Goal: Task Accomplishment & Management: Use online tool/utility

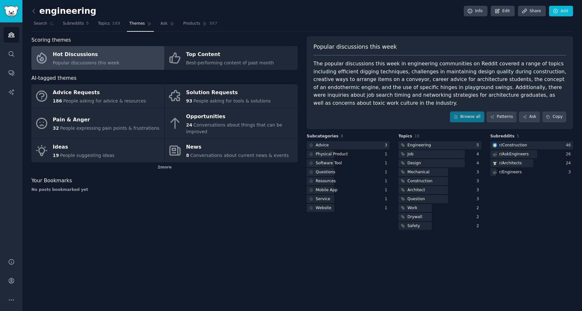
click at [47, 12] on h2 "engineering" at bounding box center [63, 11] width 65 height 10
click at [35, 11] on icon at bounding box center [33, 11] width 7 height 7
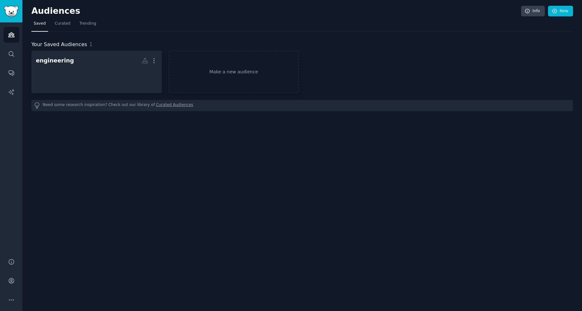
click at [36, 21] on link "Saved" at bounding box center [39, 25] width 17 height 13
click at [13, 51] on icon "Sidebar" at bounding box center [11, 54] width 7 height 7
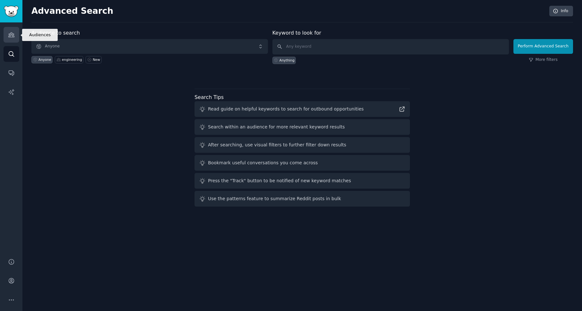
click at [13, 34] on icon "Sidebar" at bounding box center [11, 35] width 6 height 4
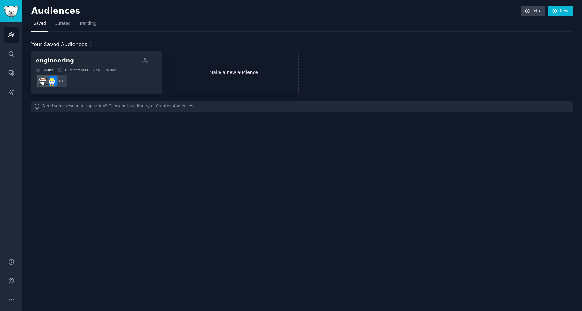
click at [224, 66] on link "Make a new audience" at bounding box center [234, 73] width 130 height 44
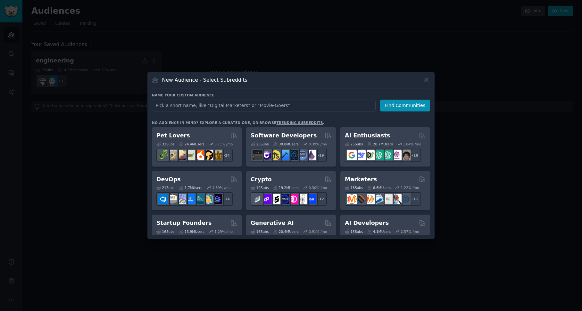
click at [222, 102] on input "text" at bounding box center [264, 106] width 224 height 12
type input "real estate agent"
click at [404, 107] on button "Find Communities" at bounding box center [405, 106] width 50 height 12
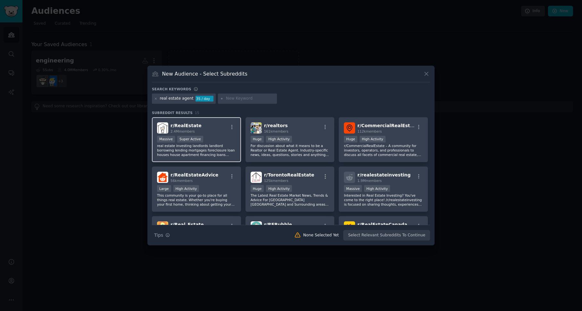
click at [210, 128] on div "r/ RealEstate 2.4M members" at bounding box center [196, 127] width 79 height 11
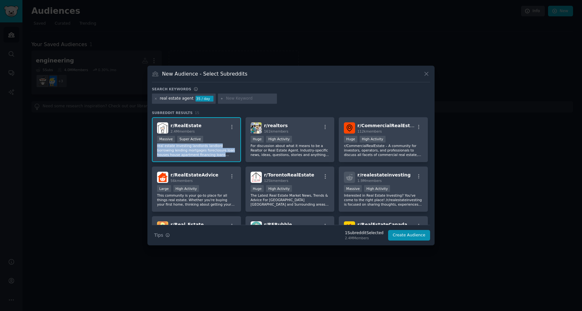
drag, startPoint x: 154, startPoint y: 145, endPoint x: 224, endPoint y: 155, distance: 70.7
click at [224, 155] on div "r/ RealEstate 2.4M members >= 95th percentile for submissions / day Massive Sup…" at bounding box center [196, 139] width 89 height 45
click at [231, 163] on body "Audiences Audiences Search Conversations AI Reports Help Account More Audiences…" at bounding box center [291, 155] width 582 height 311
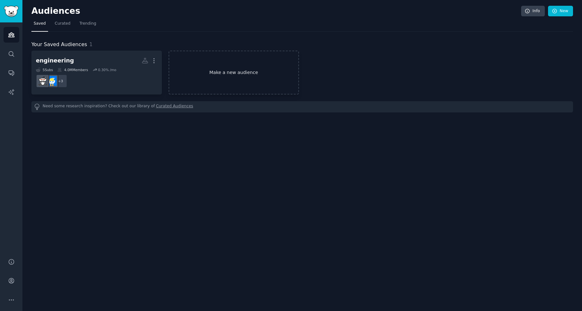
click at [226, 70] on link "Make a new audience" at bounding box center [234, 73] width 130 height 44
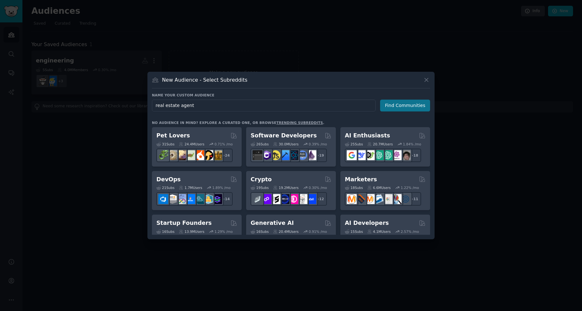
type input "real estate agent"
click at [397, 105] on button "Find Communities" at bounding box center [405, 106] width 50 height 12
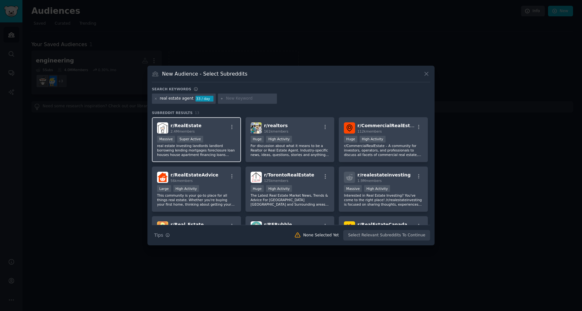
click at [214, 136] on div "Massive Super Active" at bounding box center [196, 140] width 79 height 8
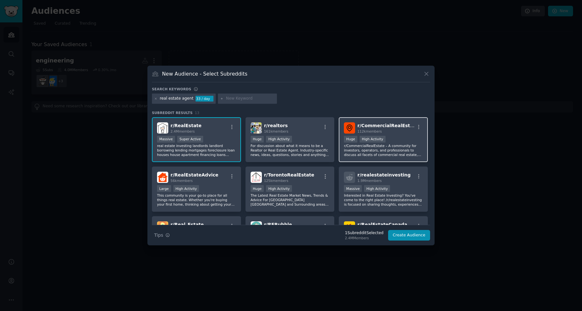
click at [373, 148] on p "r/CommercialRealEstate – A community for investors, operators, and professional…" at bounding box center [383, 150] width 79 height 13
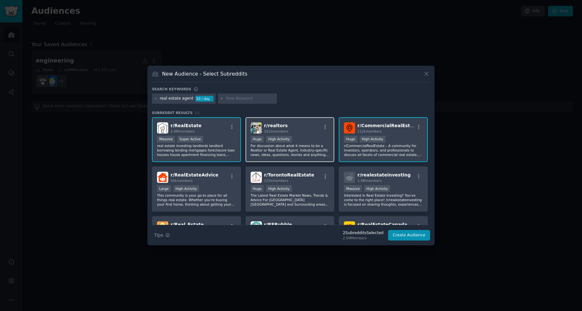
click at [304, 154] on p "For discussion about what it means to be a Realtor or Real Estate Agent. Indust…" at bounding box center [290, 150] width 79 height 13
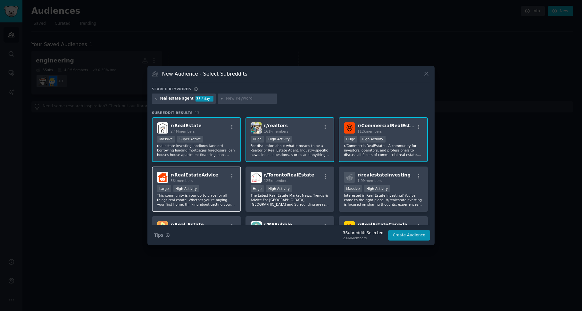
click at [207, 204] on p "This community is your go-to place for all things real estate. Whether you're b…" at bounding box center [196, 199] width 79 height 13
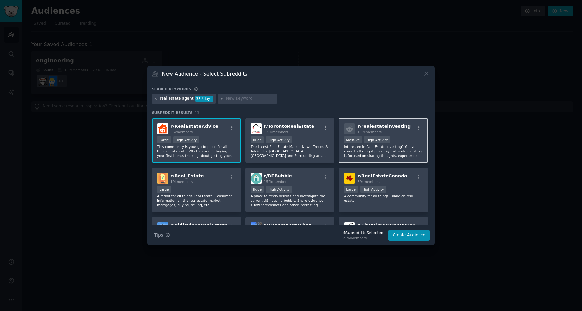
scroll to position [96, 0]
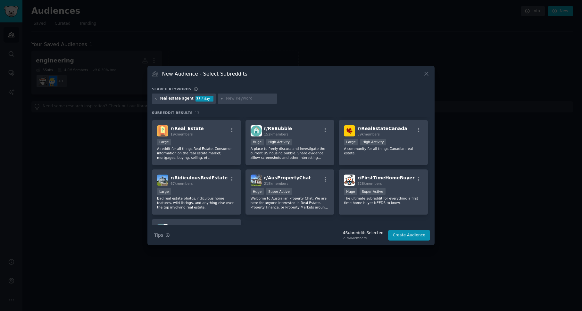
click at [239, 98] on input "text" at bounding box center [250, 99] width 49 height 6
type input "corretor de imóveis"
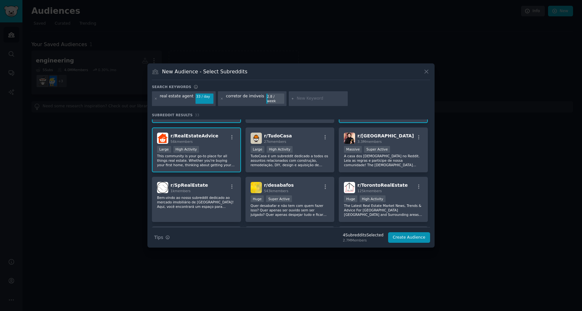
scroll to position [96, 0]
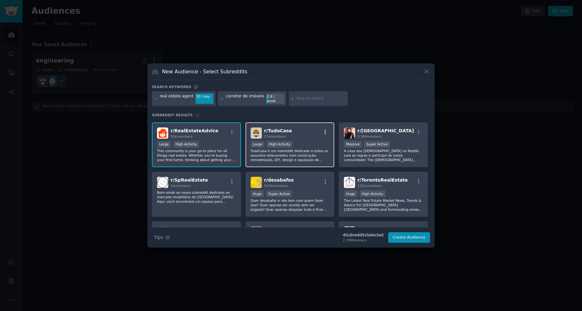
click at [325, 130] on icon "button" at bounding box center [325, 132] width 1 height 4
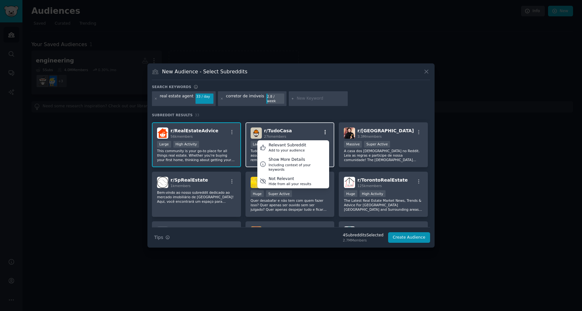
click at [325, 130] on icon "button" at bounding box center [325, 132] width 1 height 4
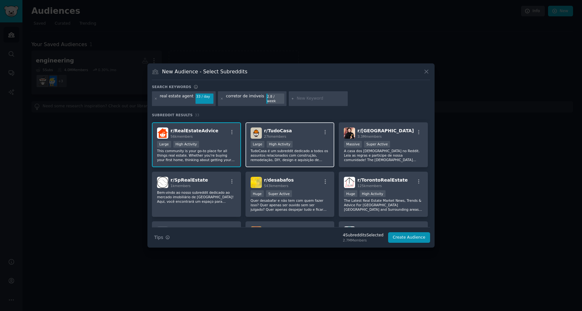
click at [298, 155] on p "TudoCasa é um subreddit dedicado a todos os assuntos relacionados com construçã…" at bounding box center [290, 155] width 79 height 13
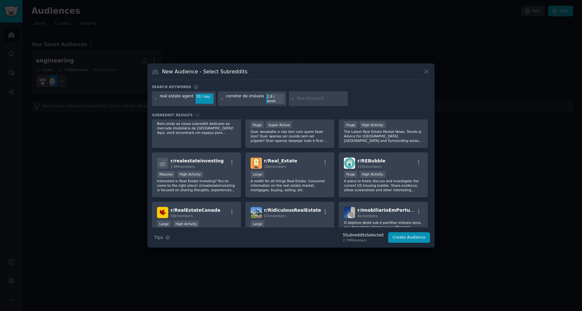
scroll to position [192, 0]
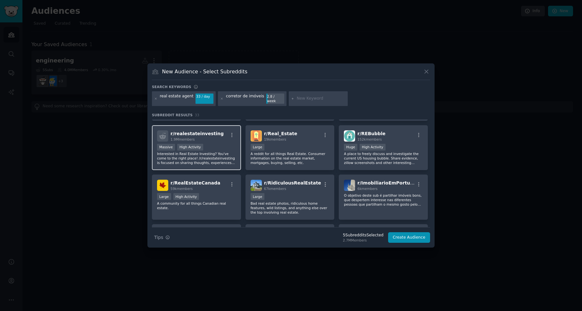
click at [220, 157] on p "Interested in Real Estate Investing? You've come to the right place! /r/realest…" at bounding box center [196, 158] width 79 height 13
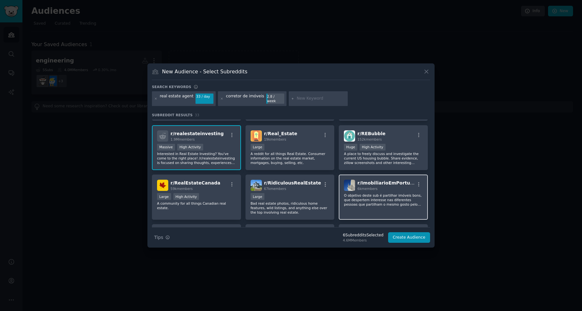
scroll to position [224, 0]
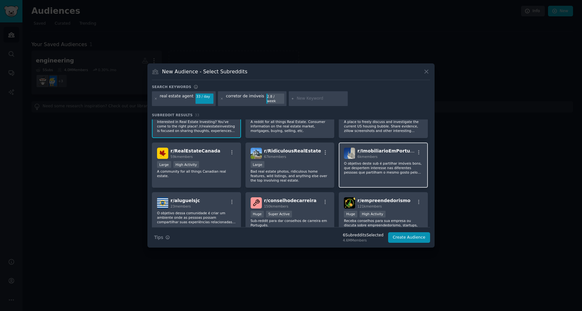
click at [382, 177] on div "r/ ImobiliarioEmPortugal 6k members O objetivo deste sub é partilhar imóveis bo…" at bounding box center [383, 165] width 89 height 45
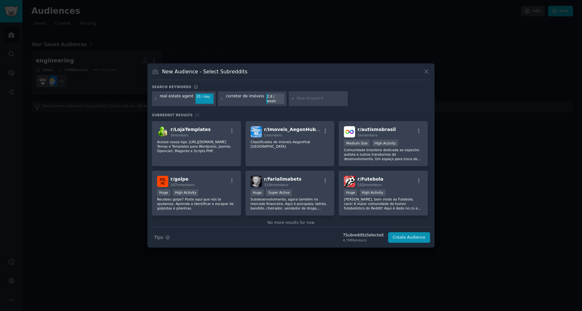
scroll to position [450, 0]
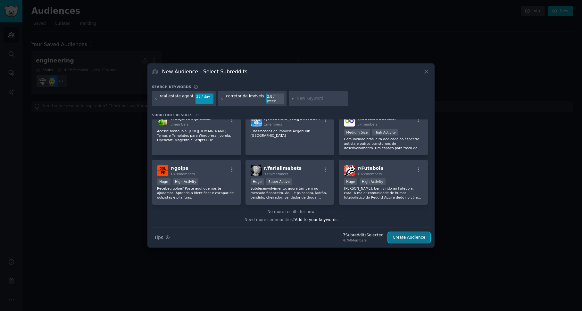
click at [413, 232] on button "Create Audience" at bounding box center [409, 237] width 42 height 11
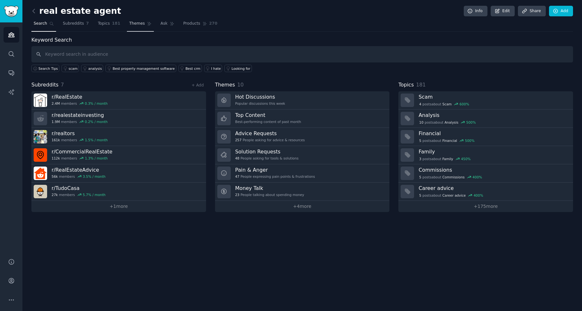
click at [129, 24] on span "Themes" at bounding box center [137, 24] width 16 height 6
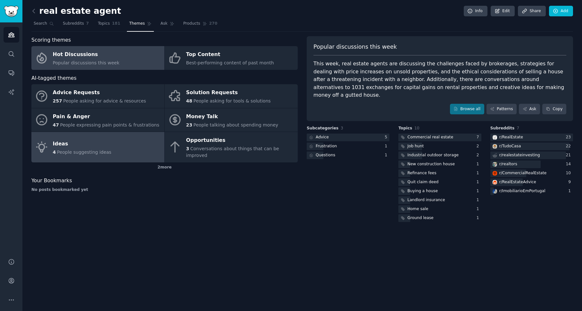
click at [91, 152] on span "People suggesting ideas" at bounding box center [84, 152] width 54 height 5
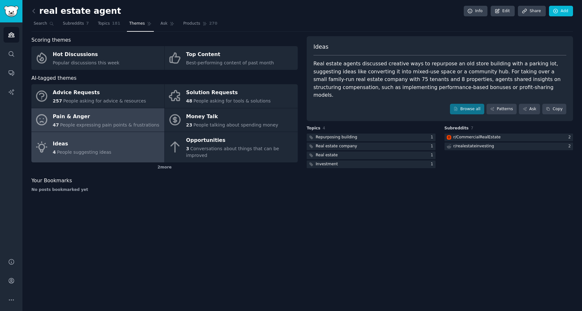
click at [114, 120] on div "Pain & Anger" at bounding box center [106, 117] width 107 height 10
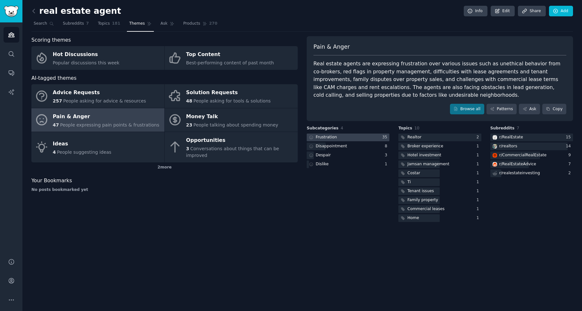
click at [352, 136] on div at bounding box center [348, 138] width 83 height 8
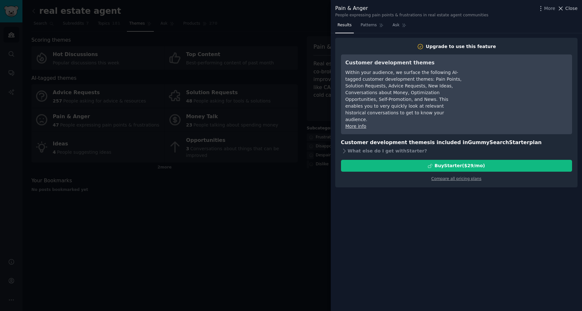
click at [576, 9] on span "Close" at bounding box center [571, 8] width 12 height 7
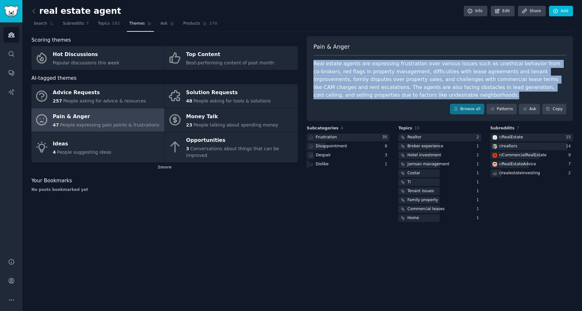
drag, startPoint x: 308, startPoint y: 59, endPoint x: 354, endPoint y: 94, distance: 56.9
click at [354, 94] on div "Pain & Anger Real estate agents are expressing frustration over various issues …" at bounding box center [440, 78] width 266 height 85
select select "en"
click at [359, 103] on body "Audiences Search Conversations AI Reports Help Account More real estate agent I…" at bounding box center [291, 155] width 582 height 311
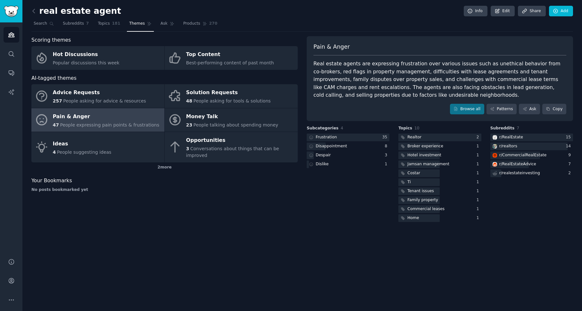
drag, startPoint x: 393, startPoint y: 125, endPoint x: 487, endPoint y: 137, distance: 94.6
click at [341, 178] on div "Subcategories 4 Frustration 35 Disappointment 8 Despair 3 Dislike 1" at bounding box center [348, 175] width 83 height 98
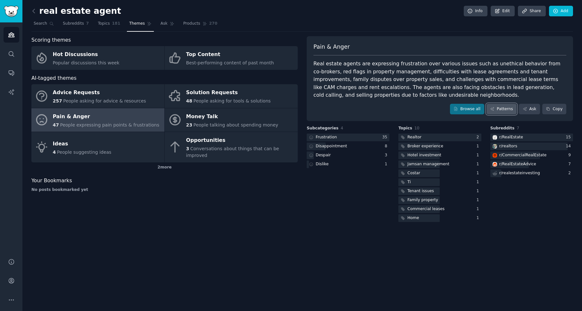
click at [503, 111] on link "Patterns" at bounding box center [502, 109] width 30 height 11
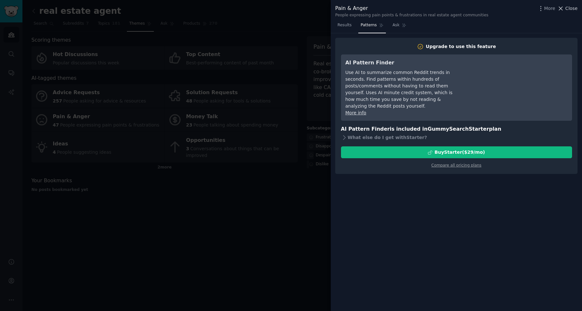
click at [574, 7] on span "Close" at bounding box center [571, 8] width 12 height 7
